Goal: Communication & Community: Answer question/provide support

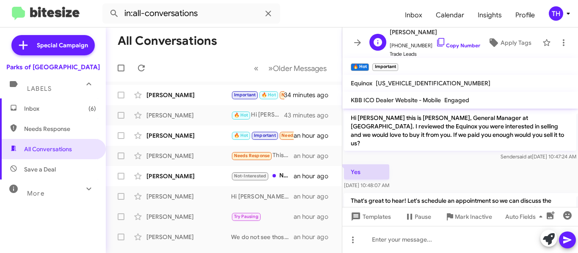
scroll to position [516, 0]
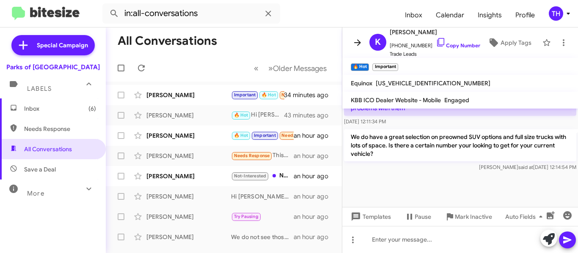
click at [363, 43] on span at bounding box center [357, 43] width 17 height 10
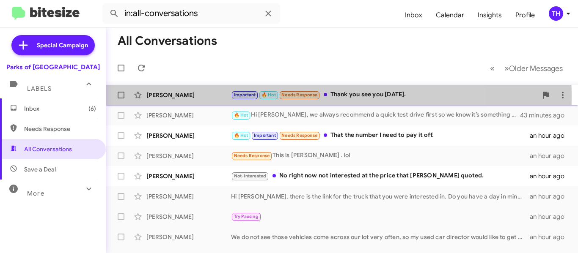
click at [206, 97] on div "[PERSON_NAME]" at bounding box center [188, 95] width 85 height 8
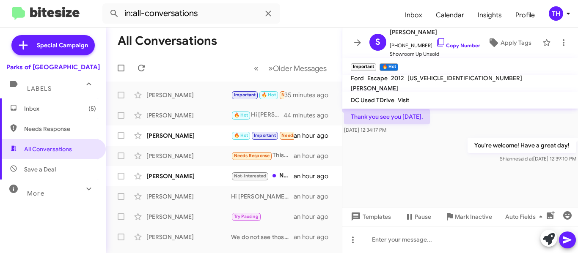
scroll to position [591, 0]
click at [356, 47] on icon at bounding box center [357, 43] width 10 height 10
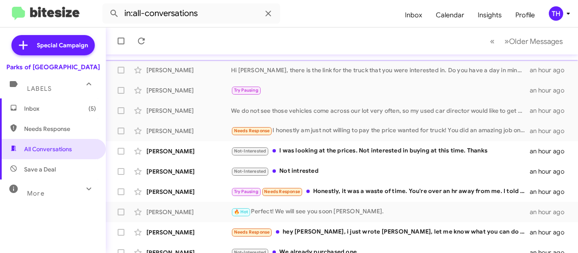
scroll to position [127, 0]
click at [202, 157] on div "Emily Aull Not-Interested I was looking at the prices. Not interested in buying…" at bounding box center [342, 151] width 459 height 17
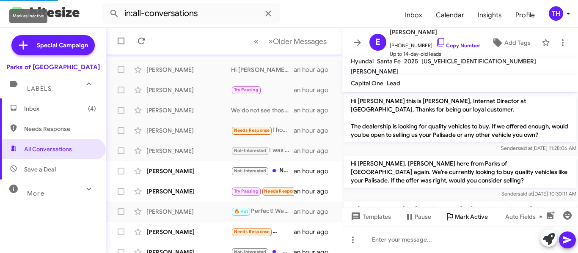
scroll to position [96, 0]
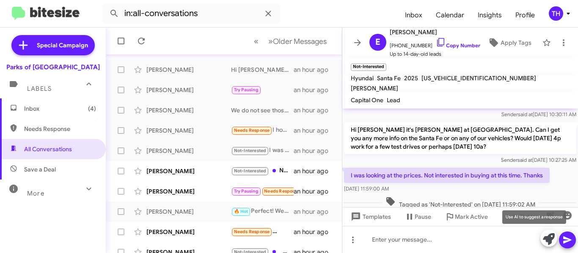
click at [545, 239] on icon at bounding box center [549, 240] width 12 height 12
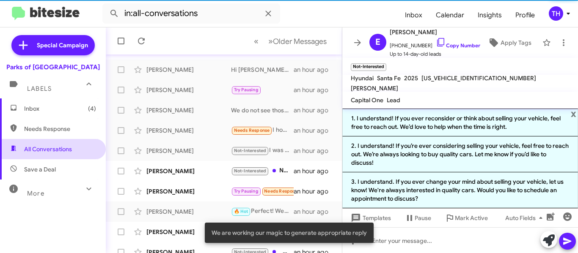
scroll to position [105, 0]
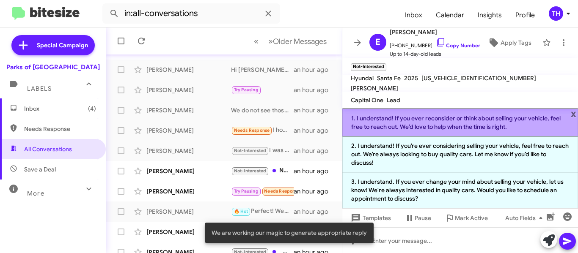
click at [436, 132] on li "1. I understand! If you ever reconsider or think about selling your vehicle, fe…" at bounding box center [460, 123] width 236 height 28
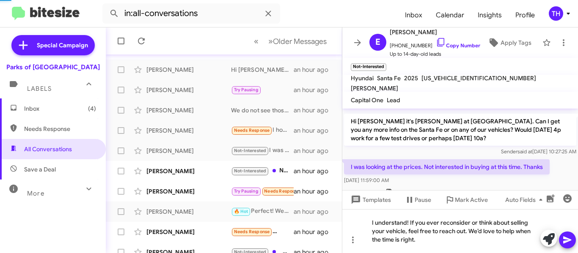
scroll to position [96, 0]
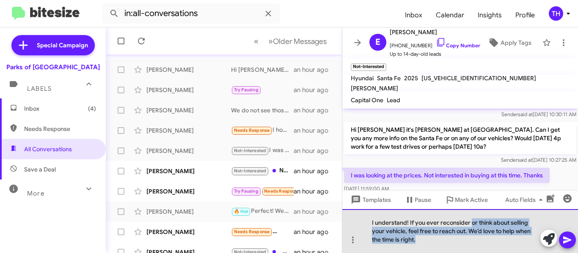
drag, startPoint x: 451, startPoint y: 240, endPoint x: 471, endPoint y: 226, distance: 24.9
click at [471, 226] on div "I understand! If you ever reconsider or think about selling your vehicle, feel …" at bounding box center [460, 231] width 236 height 44
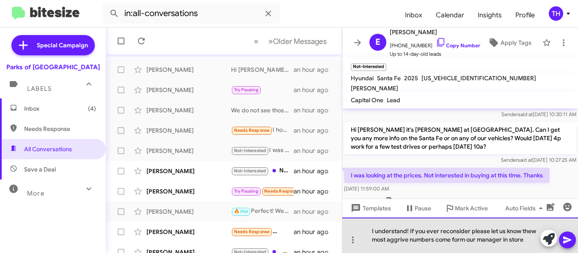
click at [399, 241] on div "I understand! If you ever reconsider please let us know thew most aggrive numbe…" at bounding box center [460, 236] width 236 height 36
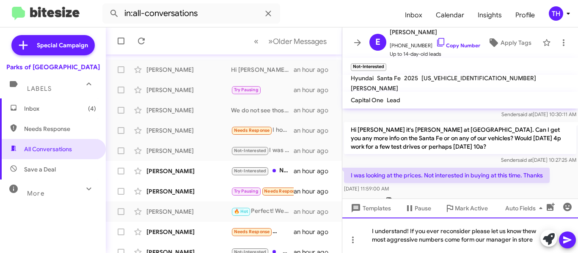
click at [537, 231] on div "I understand! If you ever reconsider please let us know thew most aggressive nu…" at bounding box center [460, 236] width 236 height 36
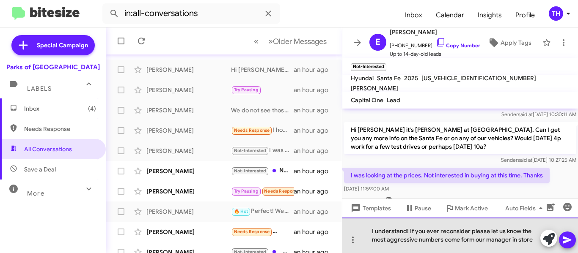
click at [533, 242] on div "I understand! If you ever reconsider please let us know the most aggressive num…" at bounding box center [460, 236] width 236 height 36
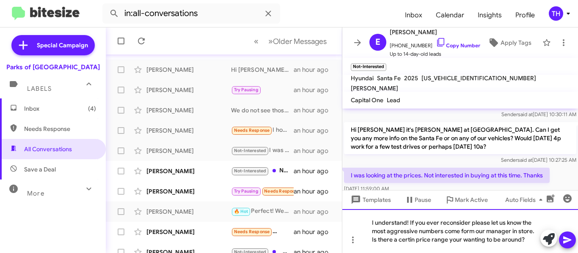
drag, startPoint x: 388, startPoint y: 247, endPoint x: 383, endPoint y: 241, distance: 7.9
drag, startPoint x: 383, startPoint y: 241, endPoint x: 397, endPoint y: 242, distance: 13.6
click at [468, 236] on div "I understand! If you ever reconsider please let us know the most aggressive num…" at bounding box center [460, 231] width 236 height 44
click at [526, 239] on div "I understand! If you ever reconsider please let us know the most aggressive num…" at bounding box center [460, 231] width 236 height 44
click at [566, 242] on icon at bounding box center [567, 240] width 8 height 7
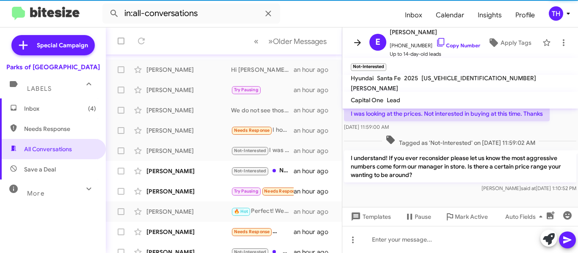
scroll to position [162, 0]
click at [359, 48] on button at bounding box center [357, 42] width 17 height 17
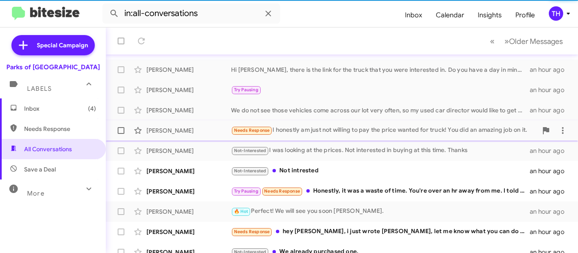
scroll to position [188, 0]
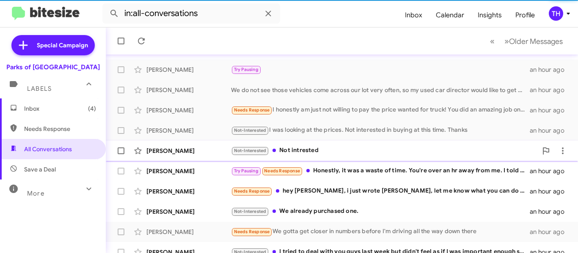
click at [210, 154] on div "[PERSON_NAME]" at bounding box center [188, 151] width 85 height 8
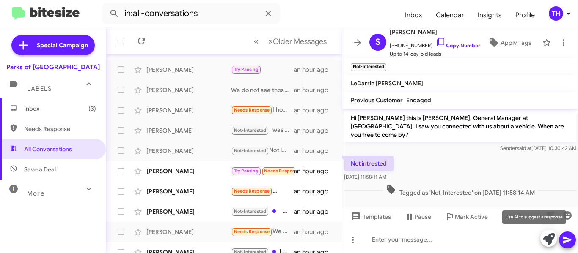
click at [548, 240] on icon at bounding box center [549, 240] width 12 height 12
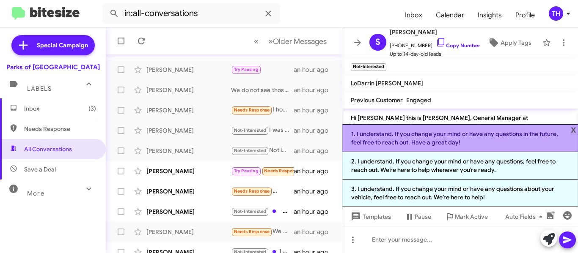
click at [398, 145] on li "1. I understand. If you change your mind or have any questions in the future, f…" at bounding box center [460, 138] width 236 height 28
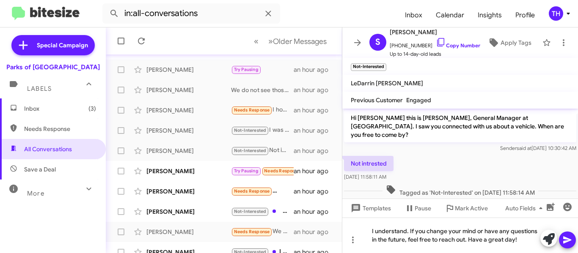
click at [566, 239] on icon at bounding box center [567, 240] width 8 height 7
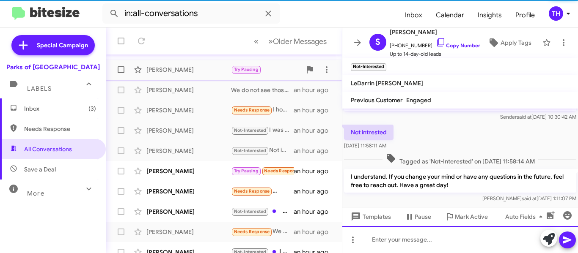
scroll to position [208, 0]
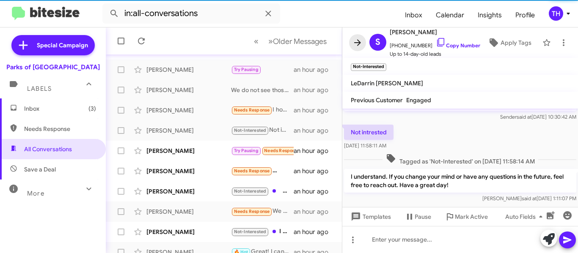
click at [353, 46] on icon at bounding box center [357, 43] width 10 height 10
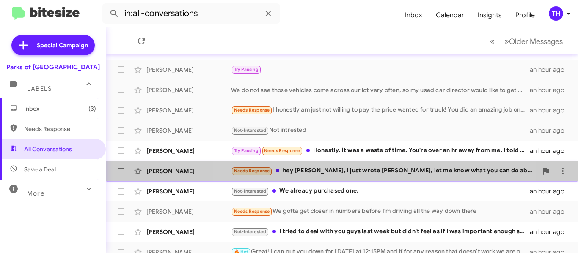
click at [366, 173] on div "Needs Response hey Rob, i just wrote Trishna, let me know what you can do about…" at bounding box center [384, 171] width 306 height 10
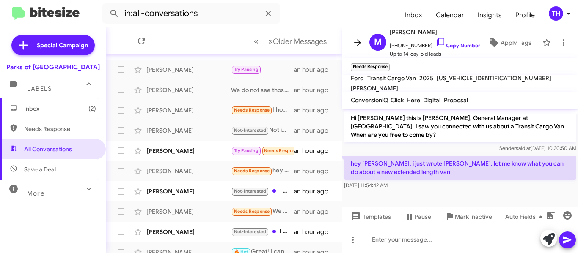
click at [358, 47] on icon at bounding box center [357, 43] width 10 height 10
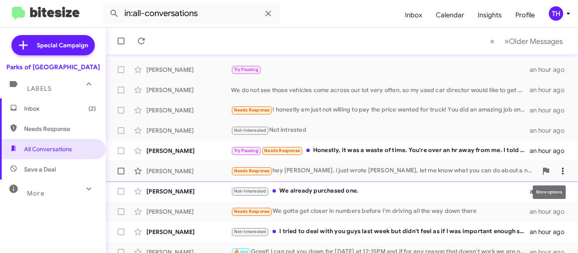
click at [562, 170] on icon at bounding box center [563, 171] width 2 height 7
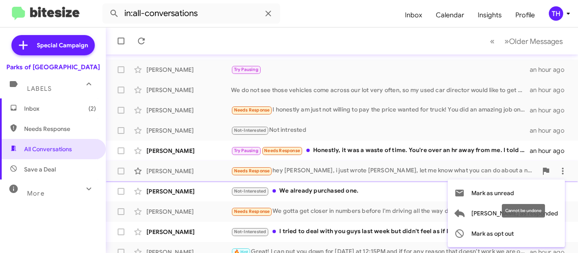
click at [549, 214] on mat-tooltip-component "Cannot be undone" at bounding box center [523, 210] width 55 height 25
click at [536, 217] on div "Cannot be undone" at bounding box center [523, 211] width 43 height 14
click at [465, 214] on icon at bounding box center [459, 214] width 10 height 8
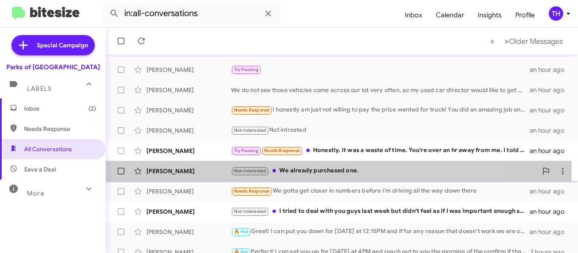
click at [215, 170] on div "[PERSON_NAME]" at bounding box center [188, 171] width 85 height 8
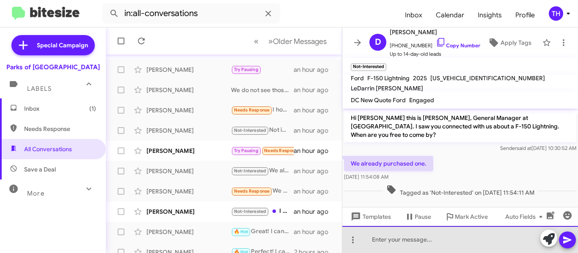
click at [444, 233] on div at bounding box center [460, 239] width 236 height 27
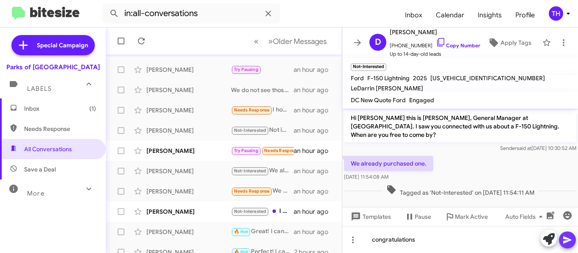
click at [567, 239] on icon at bounding box center [567, 240] width 8 height 7
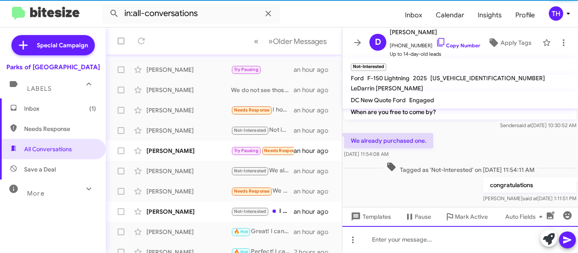
scroll to position [228, 0]
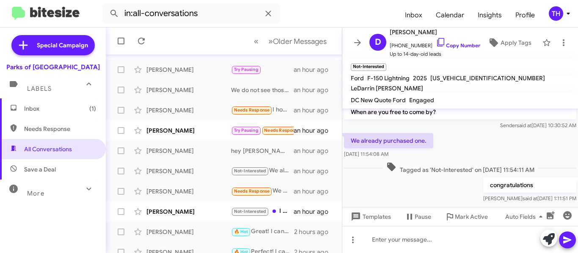
click at [358, 43] on icon at bounding box center [357, 42] width 7 height 6
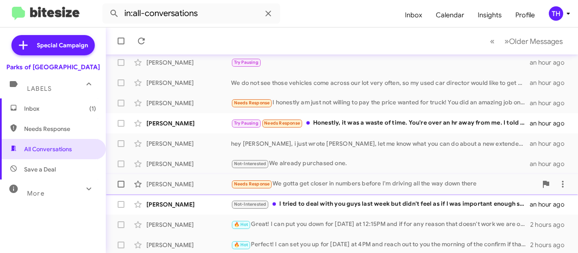
scroll to position [238, 0]
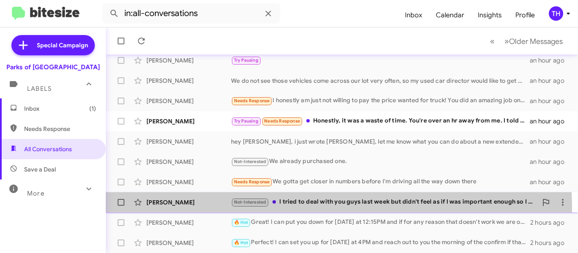
click at [206, 210] on div "Michael Curles Not-Interested I tried to deal with you guys last week but didn'…" at bounding box center [342, 202] width 459 height 17
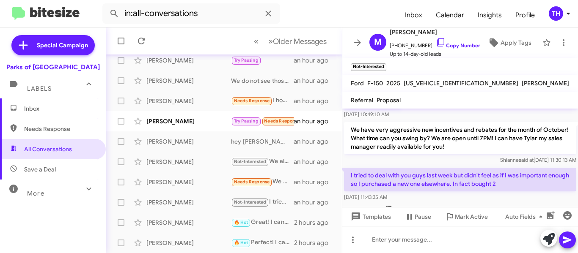
scroll to position [80, 0]
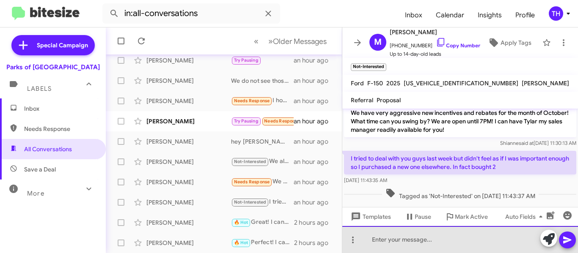
click at [387, 242] on div at bounding box center [460, 239] width 236 height 27
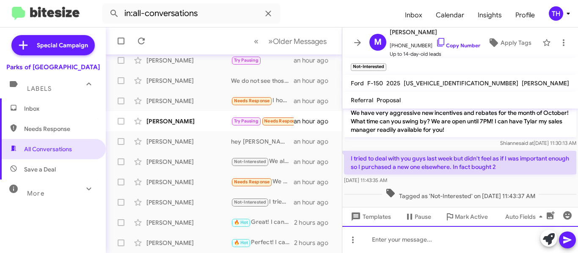
click at [424, 244] on div at bounding box center [460, 239] width 236 height 27
drag, startPoint x: 500, startPoint y: 242, endPoint x: 496, endPoint y: 246, distance: 5.4
click at [496, 246] on div "Im sorry you did not have a great experience ith us" at bounding box center [460, 239] width 236 height 27
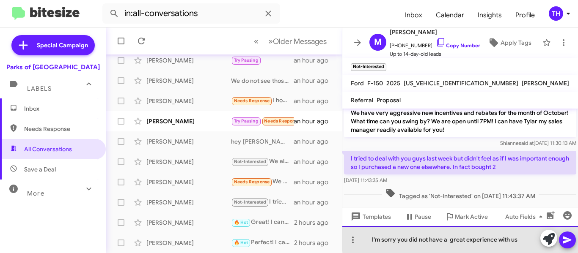
click at [522, 240] on div "I'm sorry you did not have a great experience with us" at bounding box center [460, 239] width 236 height 27
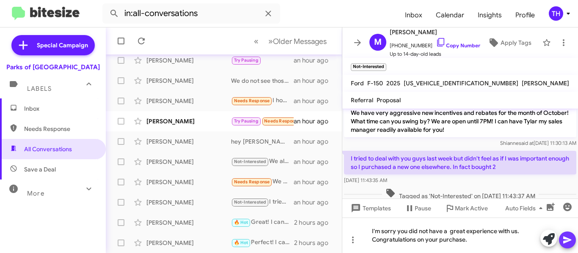
click at [565, 240] on icon at bounding box center [567, 240] width 10 height 10
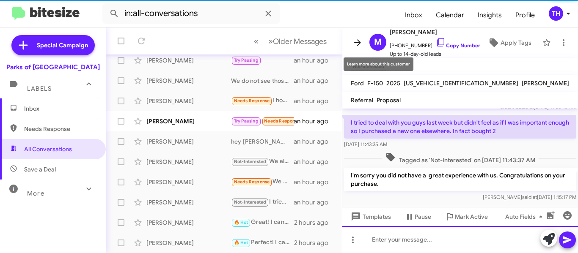
scroll to position [120, 0]
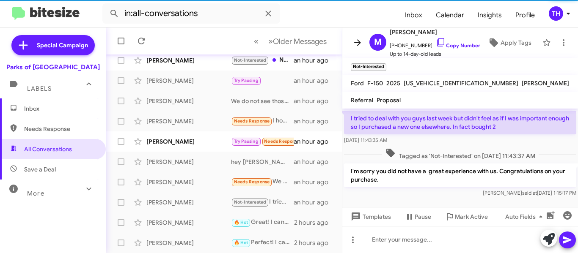
drag, startPoint x: 357, startPoint y: 39, endPoint x: 377, endPoint y: 69, distance: 36.2
click at [357, 39] on icon at bounding box center [357, 43] width 10 height 10
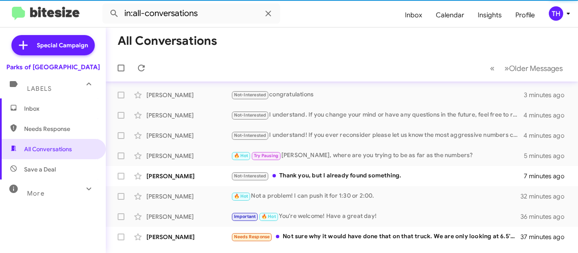
scroll to position [42, 0]
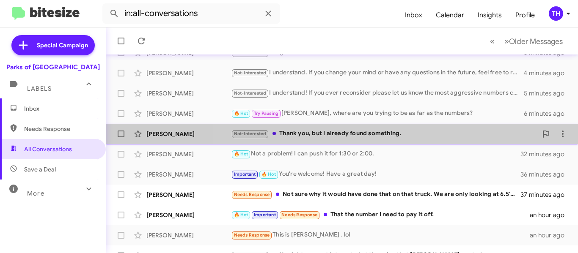
click at [446, 138] on div "Not-Interested Thank you, but I already found something." at bounding box center [384, 134] width 306 height 10
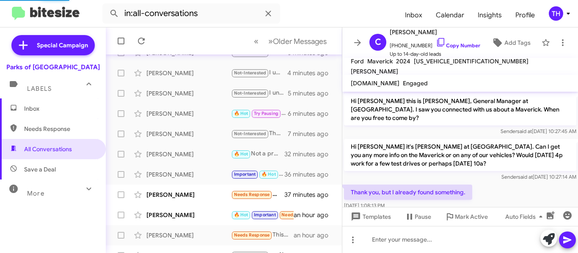
scroll to position [23, 0]
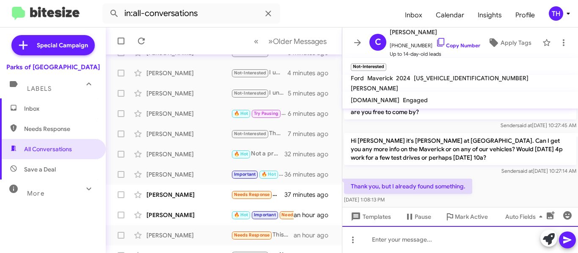
click at [413, 241] on div at bounding box center [460, 239] width 236 height 27
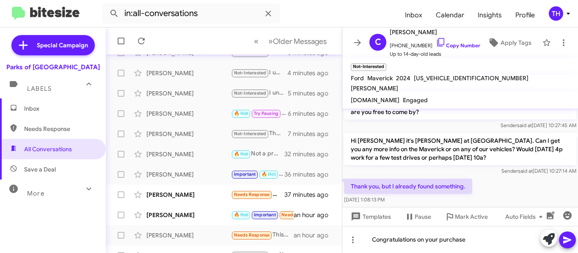
click at [560, 240] on button at bounding box center [567, 240] width 17 height 17
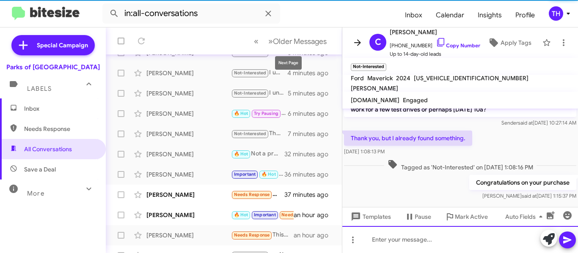
scroll to position [83, 0]
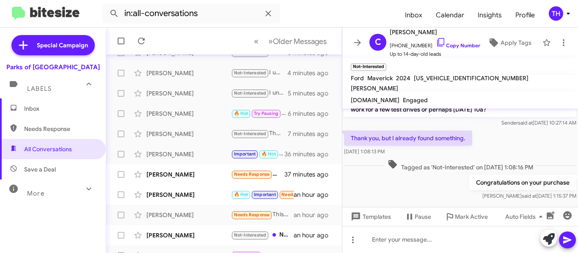
click at [360, 41] on icon at bounding box center [357, 43] width 10 height 10
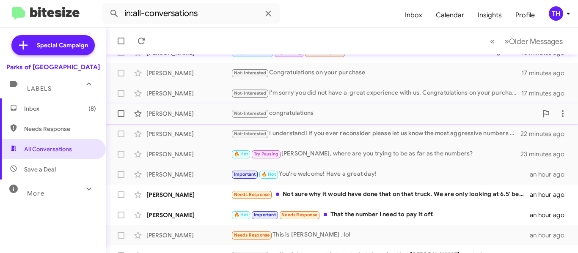
scroll to position [144, 0]
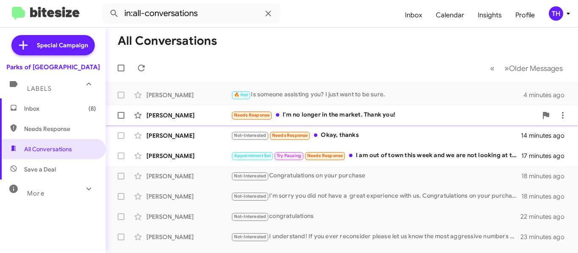
click at [394, 117] on div "Needs Response I'm no longer in the market. Thank you!" at bounding box center [384, 115] width 306 height 10
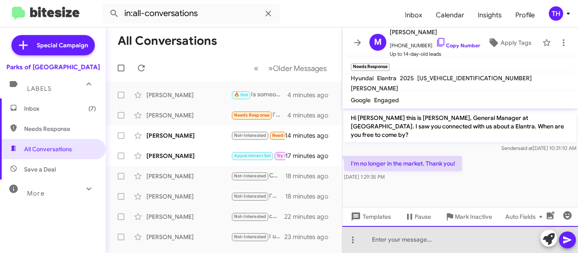
click at [391, 241] on div at bounding box center [460, 239] width 236 height 27
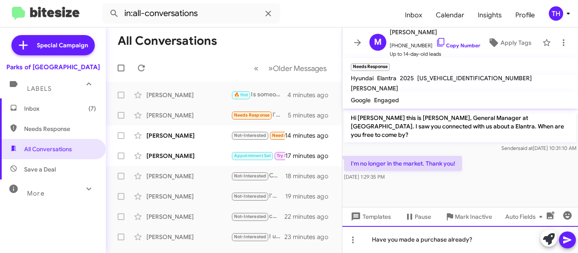
click at [487, 241] on div "Have you made a purchase already?" at bounding box center [460, 239] width 236 height 27
click at [566, 236] on icon at bounding box center [567, 240] width 10 height 10
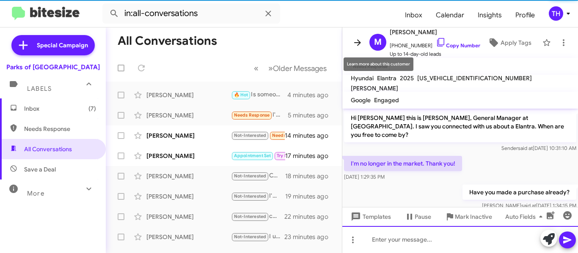
scroll to position [5, 0]
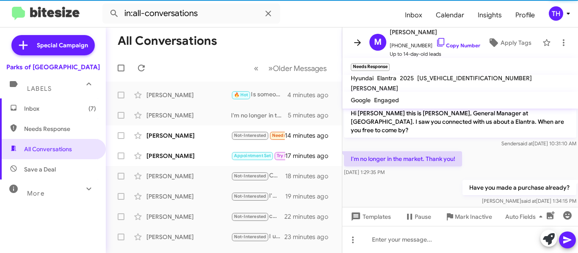
click at [354, 45] on icon at bounding box center [357, 43] width 10 height 10
